Goal: Information Seeking & Learning: Learn about a topic

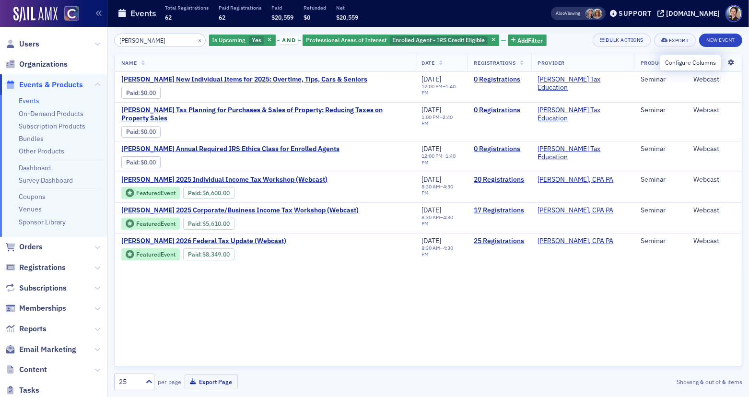
click at [730, 60] on icon at bounding box center [731, 63] width 20 height 6
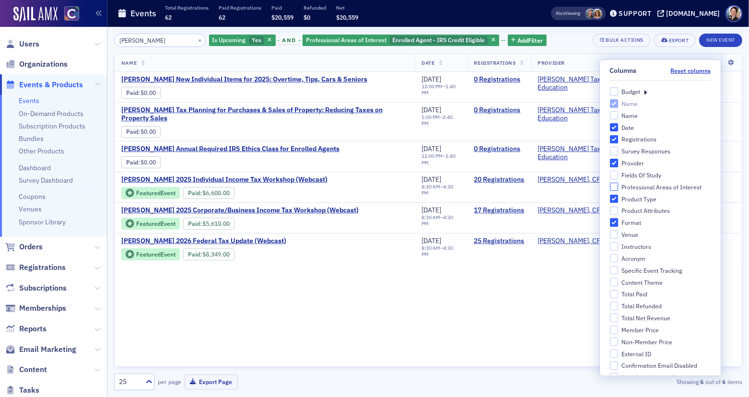
click at [613, 186] on input "Professional Areas of Interest" at bounding box center [614, 187] width 9 height 9
checkbox input "true"
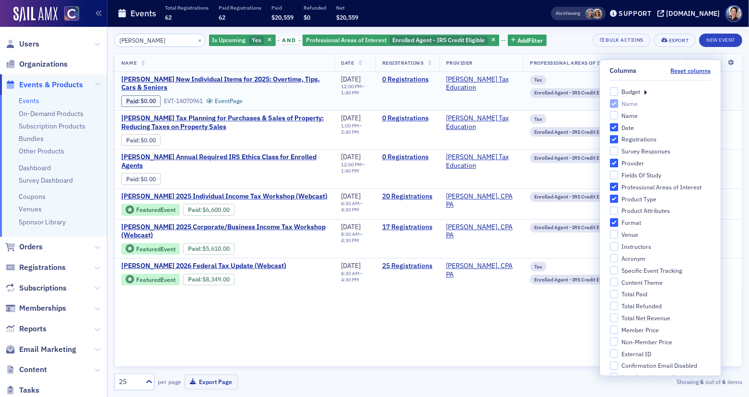
drag, startPoint x: 423, startPoint y: 93, endPoint x: 429, endPoint y: 94, distance: 5.5
click at [423, 93] on td "0 Registrations" at bounding box center [407, 91] width 64 height 39
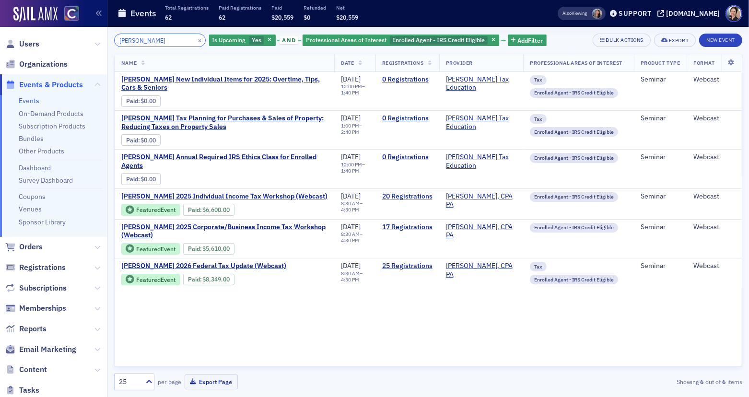
drag, startPoint x: 162, startPoint y: 42, endPoint x: 134, endPoint y: 38, distance: 27.5
click at [134, 38] on input "[PERSON_NAME]" at bounding box center [160, 40] width 92 height 13
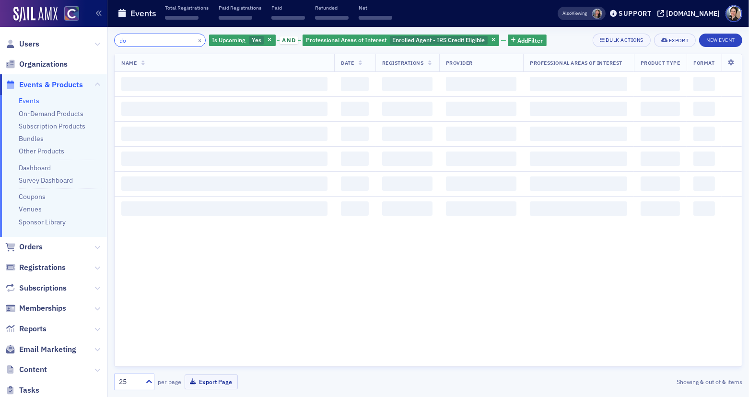
type input "d"
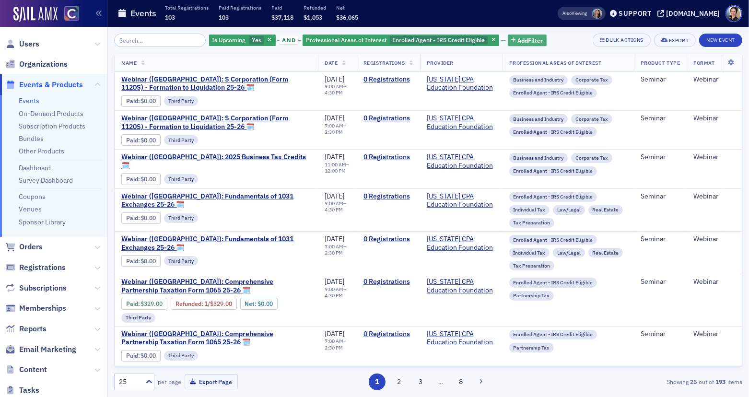
click at [525, 39] on span "Add Filter" at bounding box center [529, 40] width 25 height 9
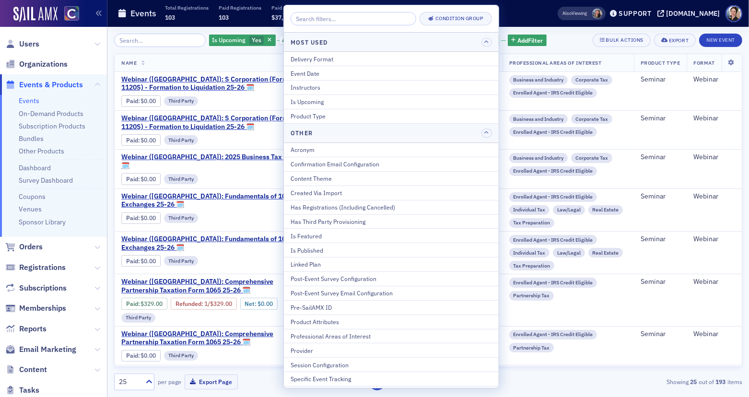
drag, startPoint x: 314, startPoint y: 349, endPoint x: 307, endPoint y: 343, distance: 9.9
click at [314, 349] on div "Provider" at bounding box center [390, 350] width 201 height 9
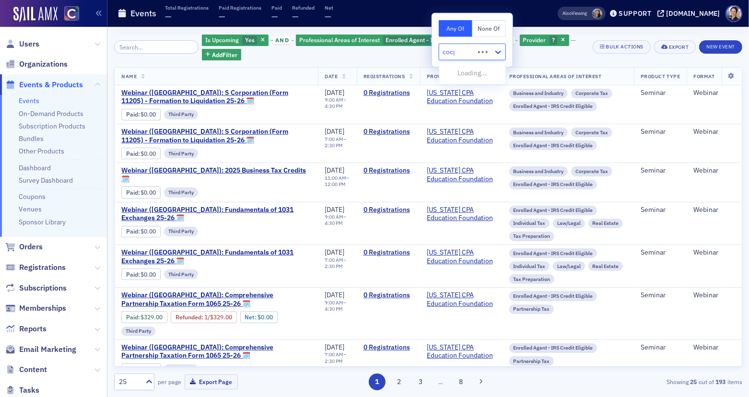
type input "cocpa"
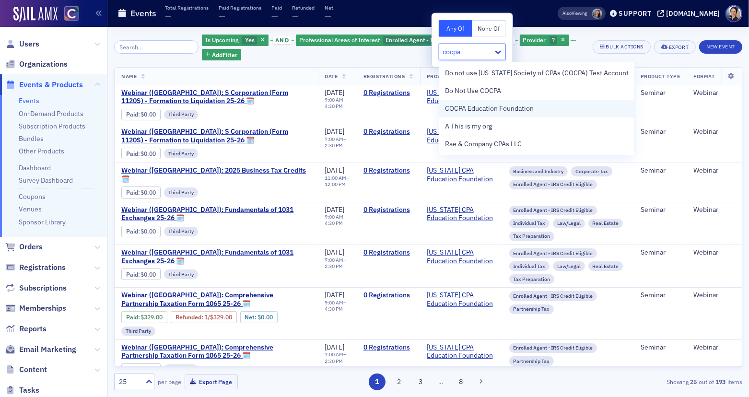
click at [474, 106] on span "COCPA Education Foundation" at bounding box center [489, 109] width 89 height 10
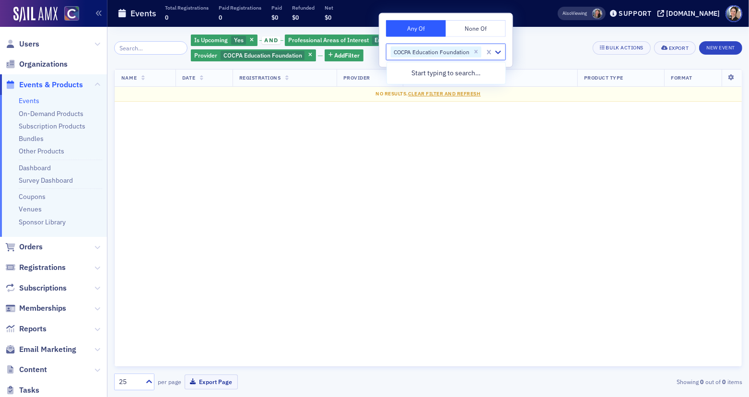
click at [449, 143] on div "Name Date Registrations Provider Professional Areas of Interest Product Type Fo…" at bounding box center [428, 218] width 628 height 298
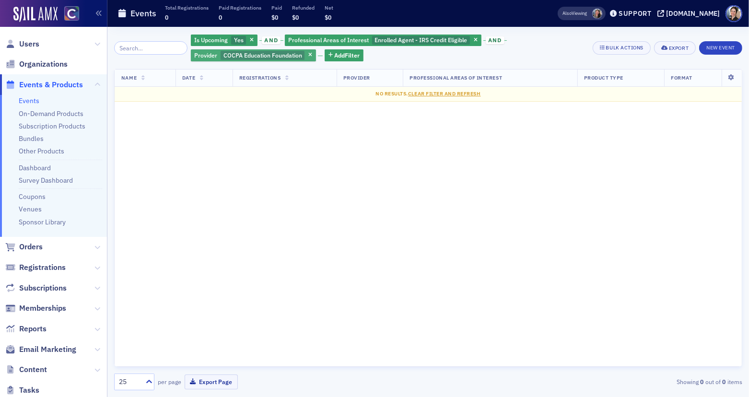
click at [267, 54] on span "COCPA Education Foundation" at bounding box center [262, 55] width 79 height 8
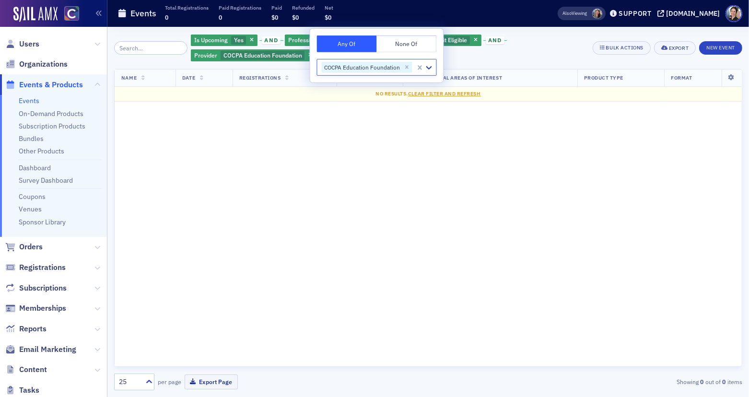
drag, startPoint x: 406, startPoint y: 68, endPoint x: 392, endPoint y: 69, distance: 13.9
click at [406, 68] on icon "Remove COCPA Education Foundation" at bounding box center [406, 67] width 3 height 3
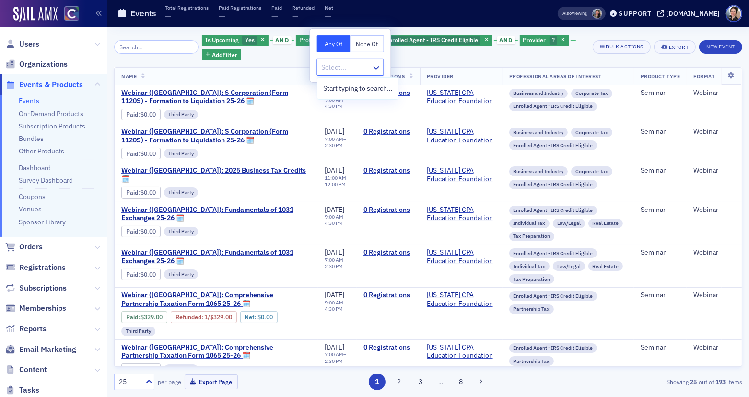
click at [354, 66] on div at bounding box center [346, 67] width 50 height 12
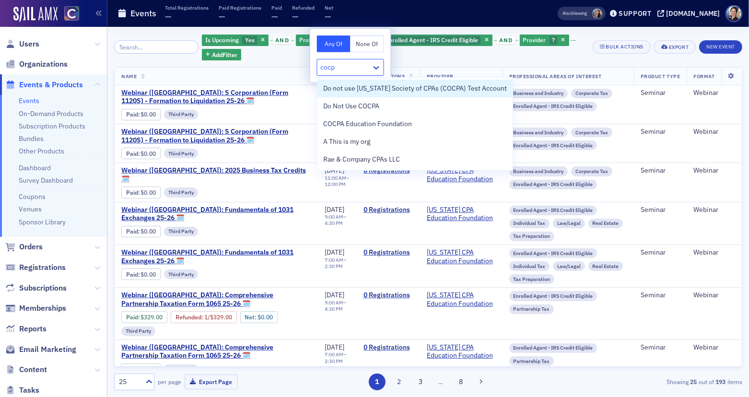
type input "cocpa"
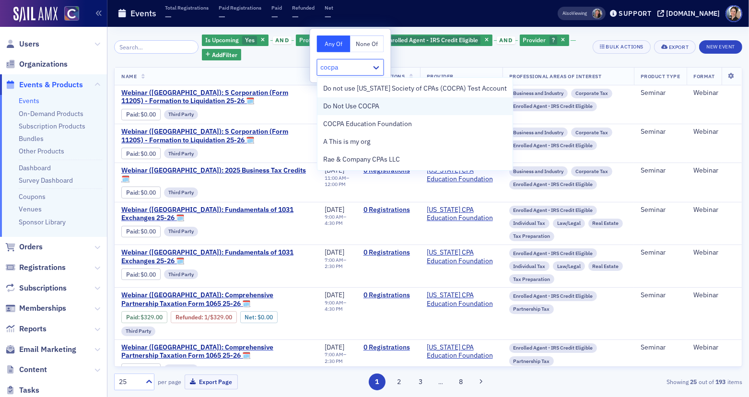
click at [357, 106] on span "Do Not Use COCPA" at bounding box center [351, 106] width 56 height 10
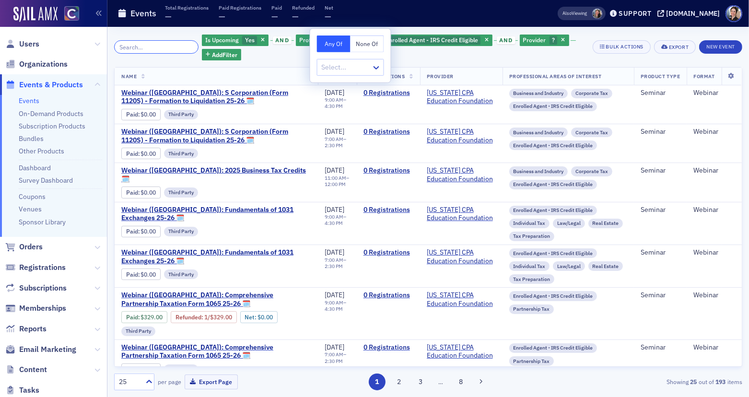
click at [174, 47] on input "search" at bounding box center [156, 46] width 84 height 13
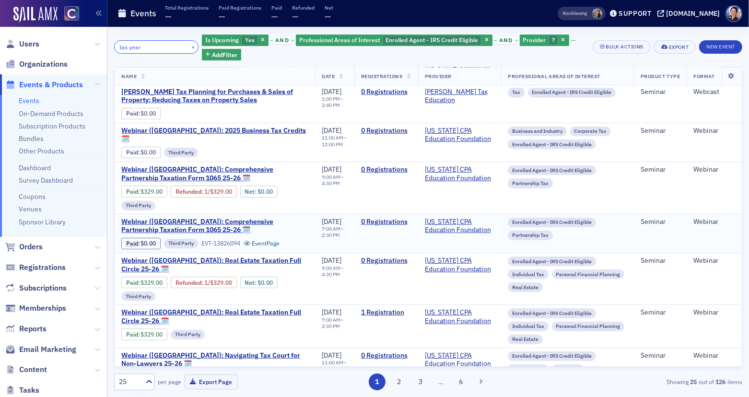
scroll to position [192, 0]
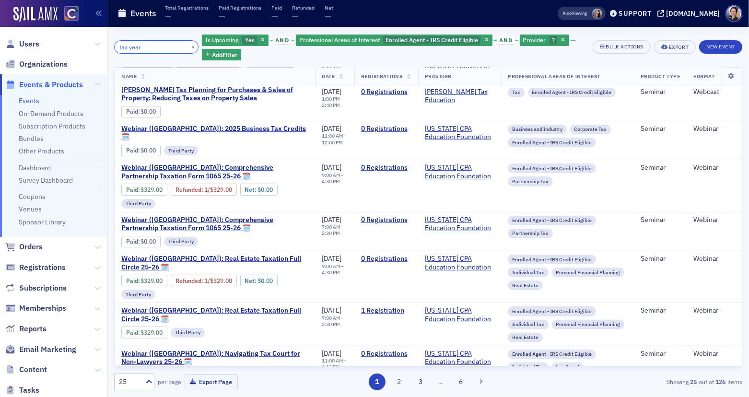
type input "tax year"
